Goal: Task Accomplishment & Management: Manage account settings

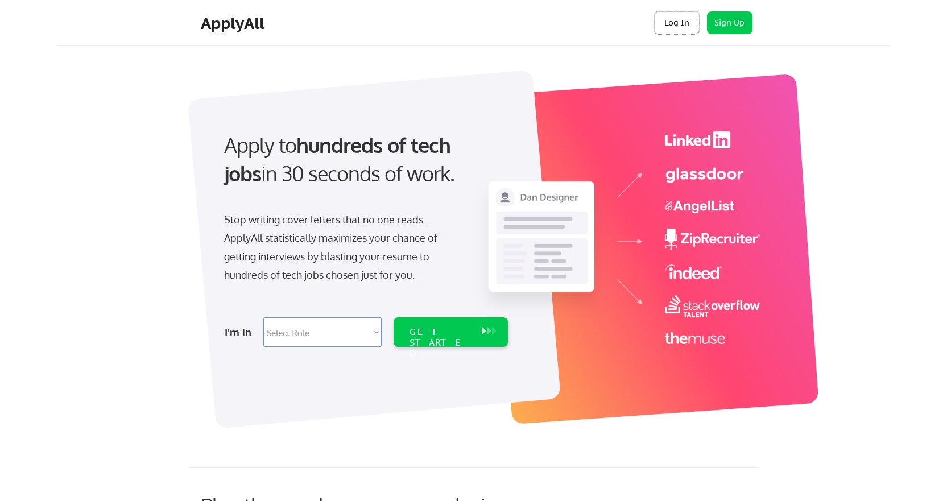
click at [685, 34] on button "Log In" at bounding box center [677, 22] width 46 height 23
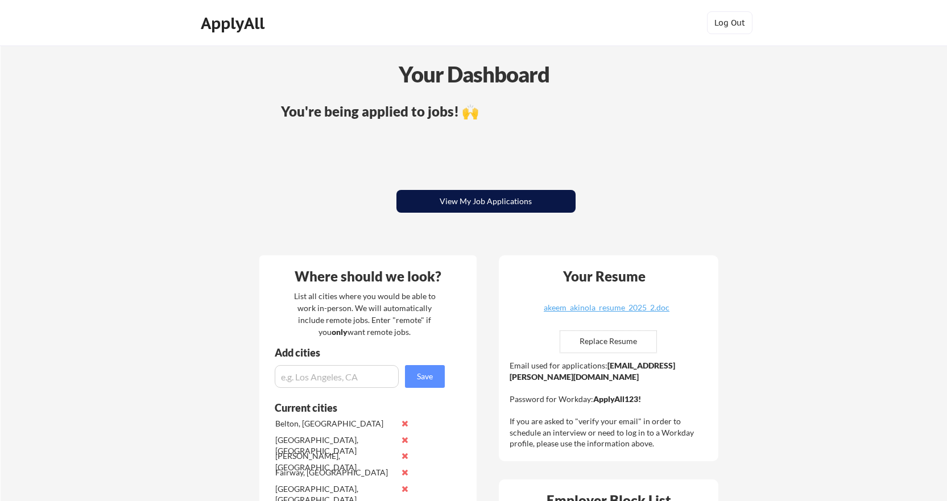
click at [466, 206] on button "View My Job Applications" at bounding box center [485, 201] width 179 height 23
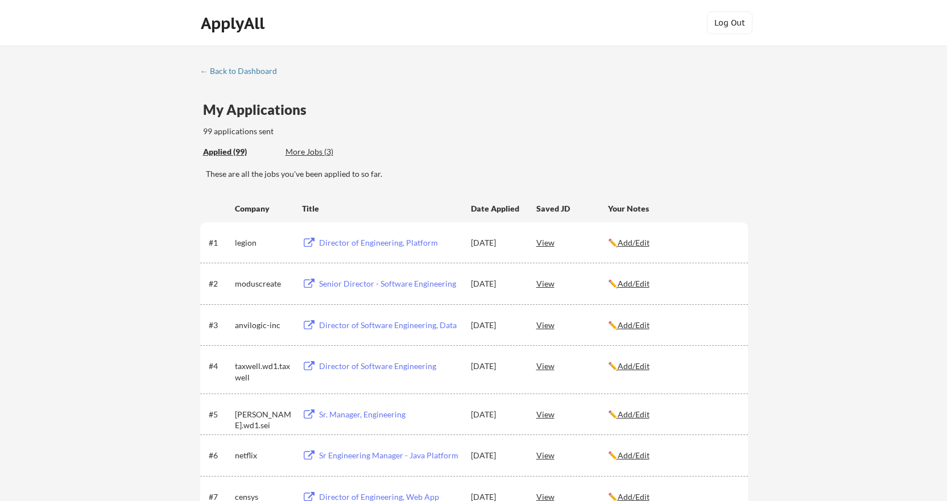
click at [549, 244] on div "View" at bounding box center [572, 242] width 72 height 20
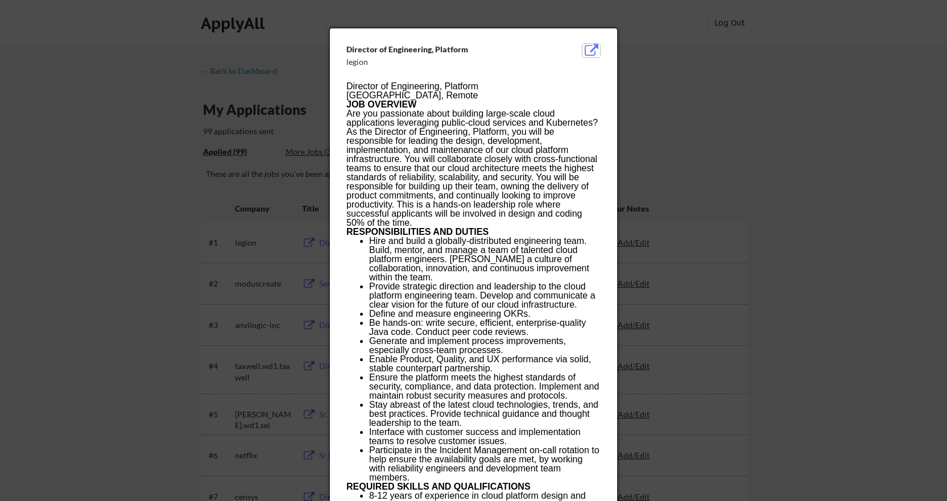
drag, startPoint x: 594, startPoint y: 49, endPoint x: 581, endPoint y: 77, distance: 31.3
click at [594, 55] on button at bounding box center [591, 51] width 18 height 14
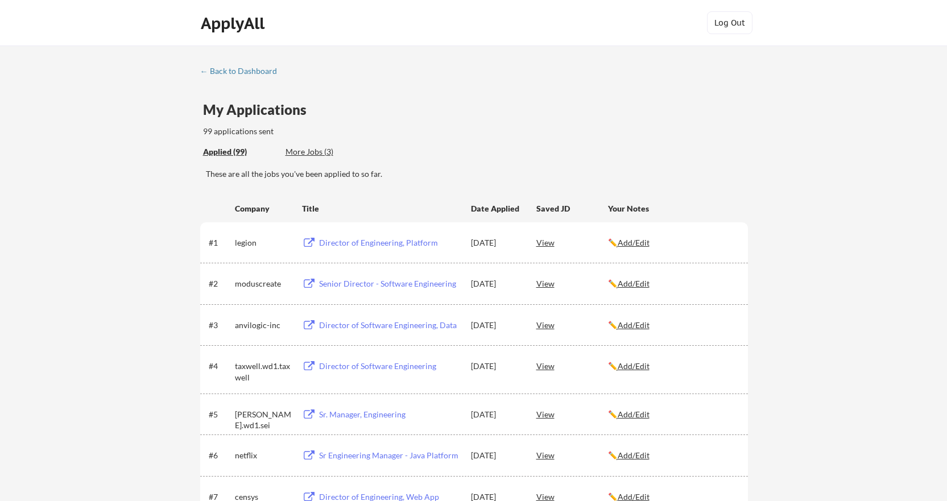
scroll to position [57, 0]
